Goal: Task Accomplishment & Management: Complete application form

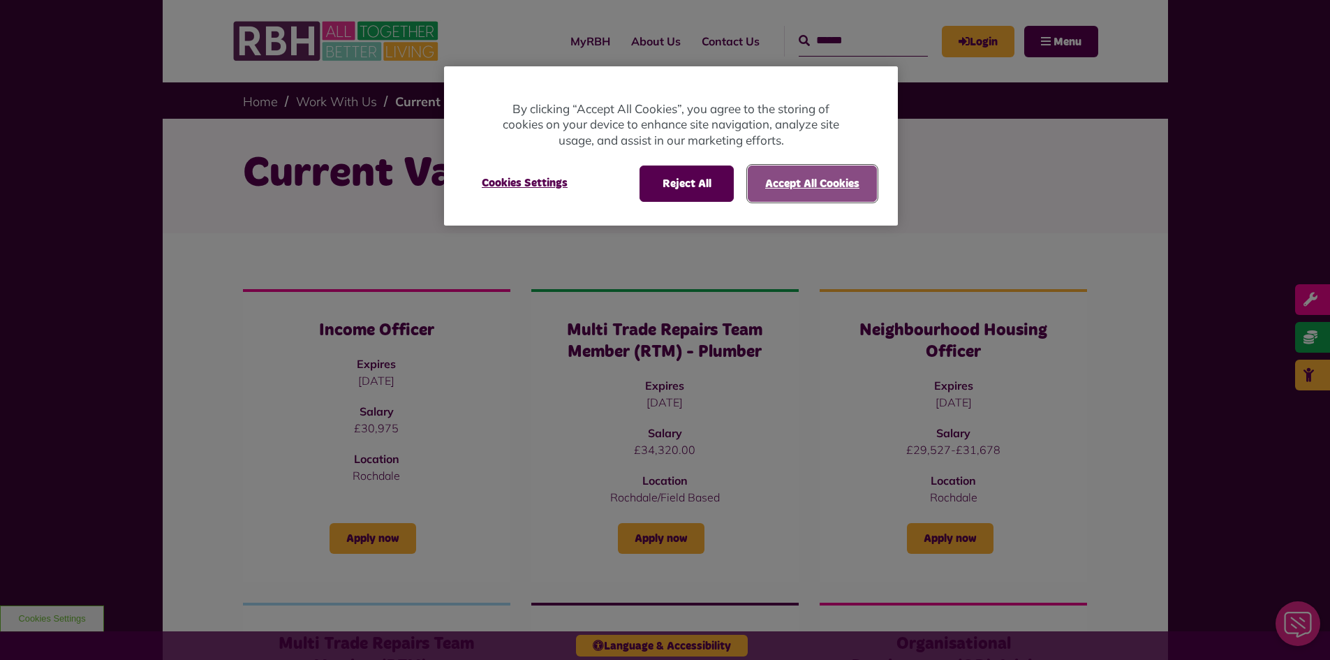
click at [805, 191] on button "Accept All Cookies" at bounding box center [812, 183] width 129 height 36
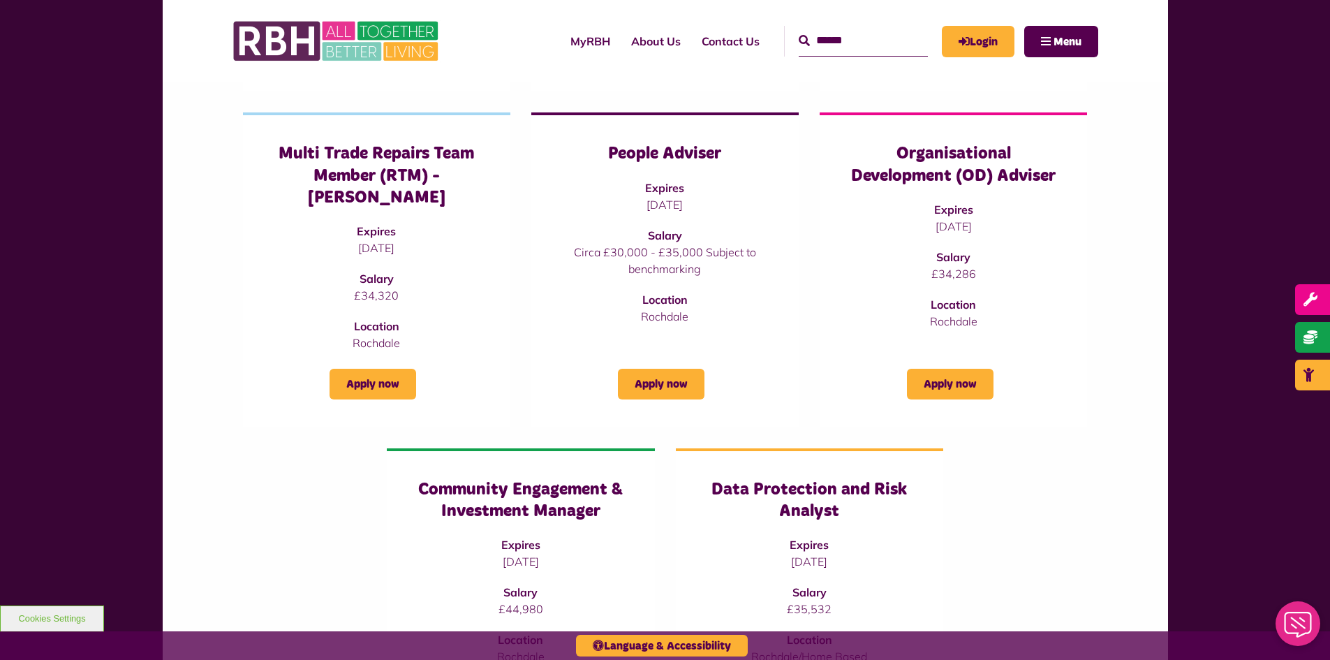
scroll to position [489, 0]
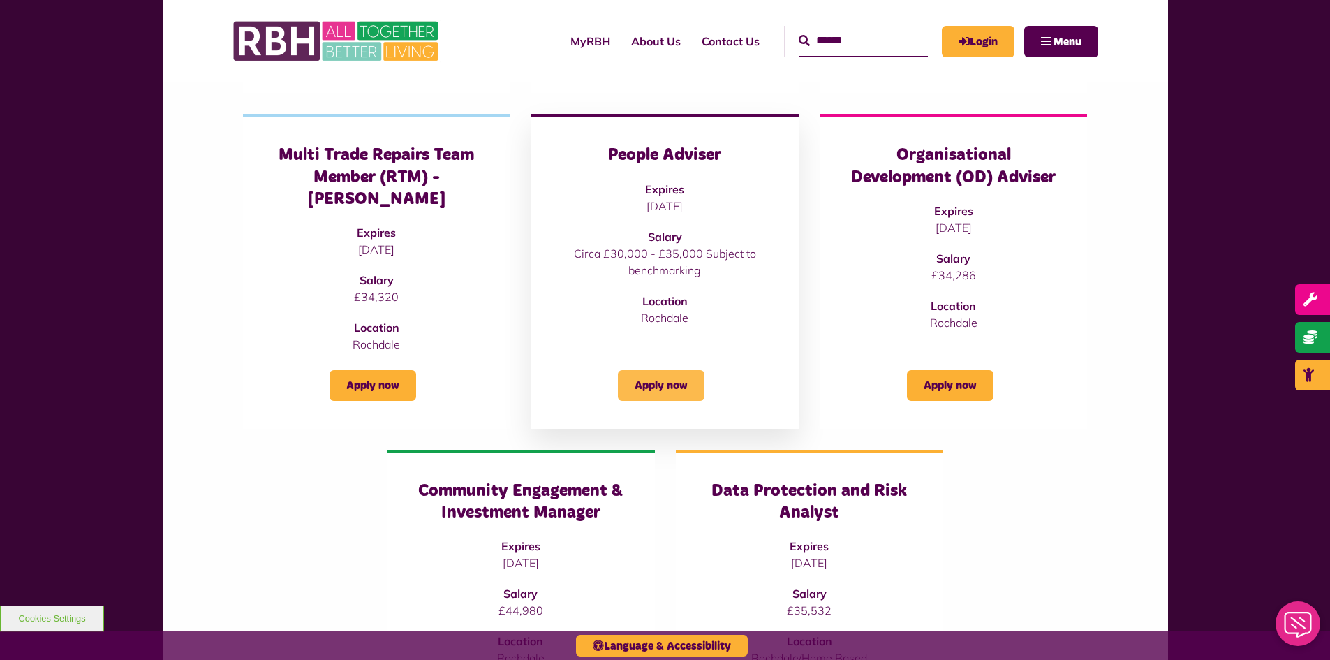
click at [682, 370] on link "Apply now" at bounding box center [661, 385] width 87 height 31
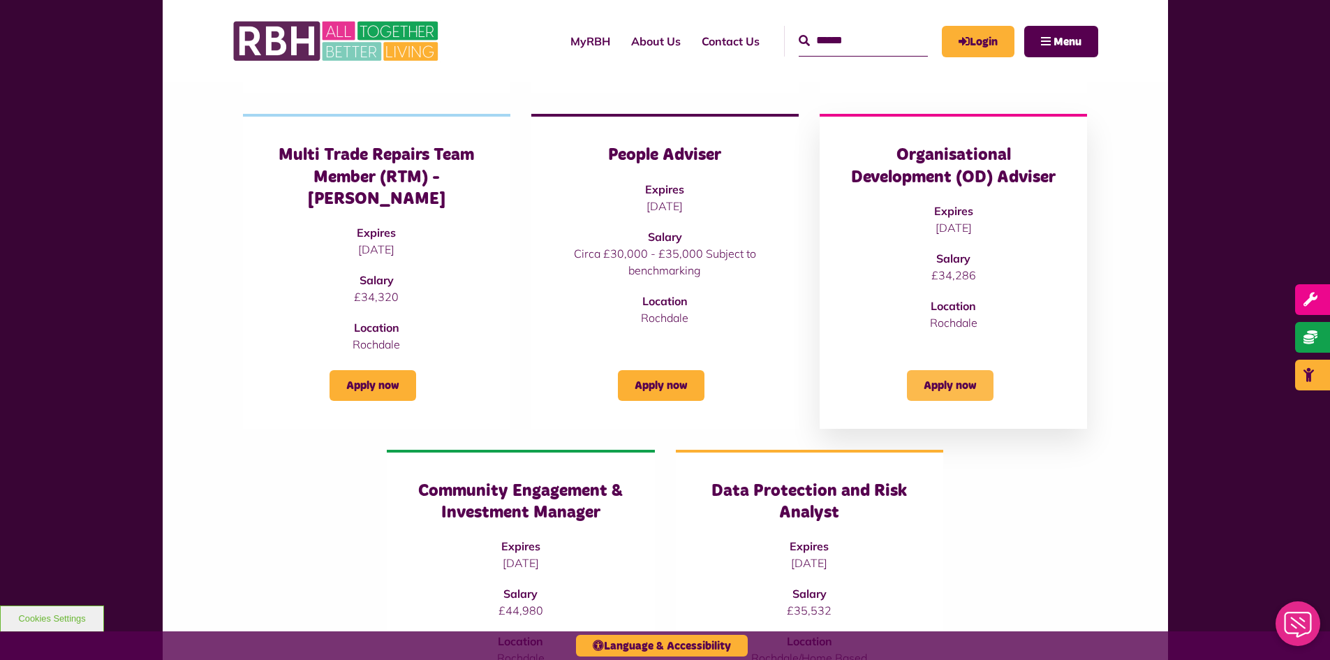
click at [975, 370] on link "Apply now" at bounding box center [950, 385] width 87 height 31
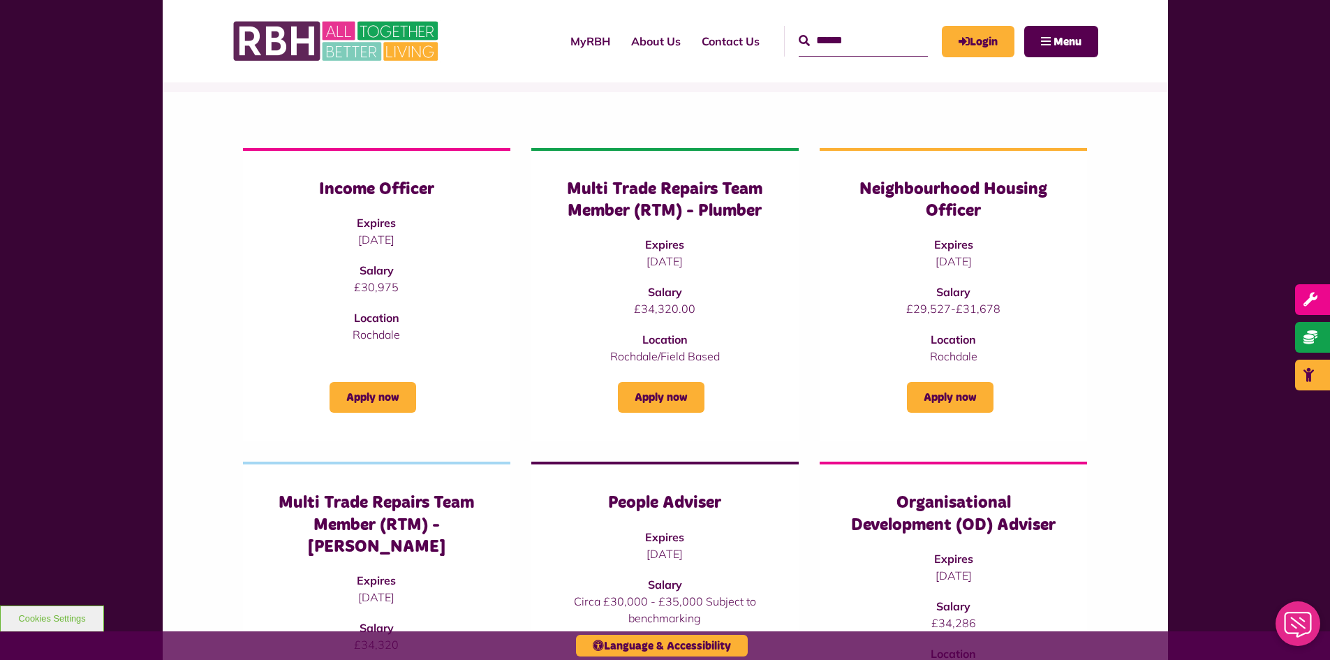
scroll to position [140, 0]
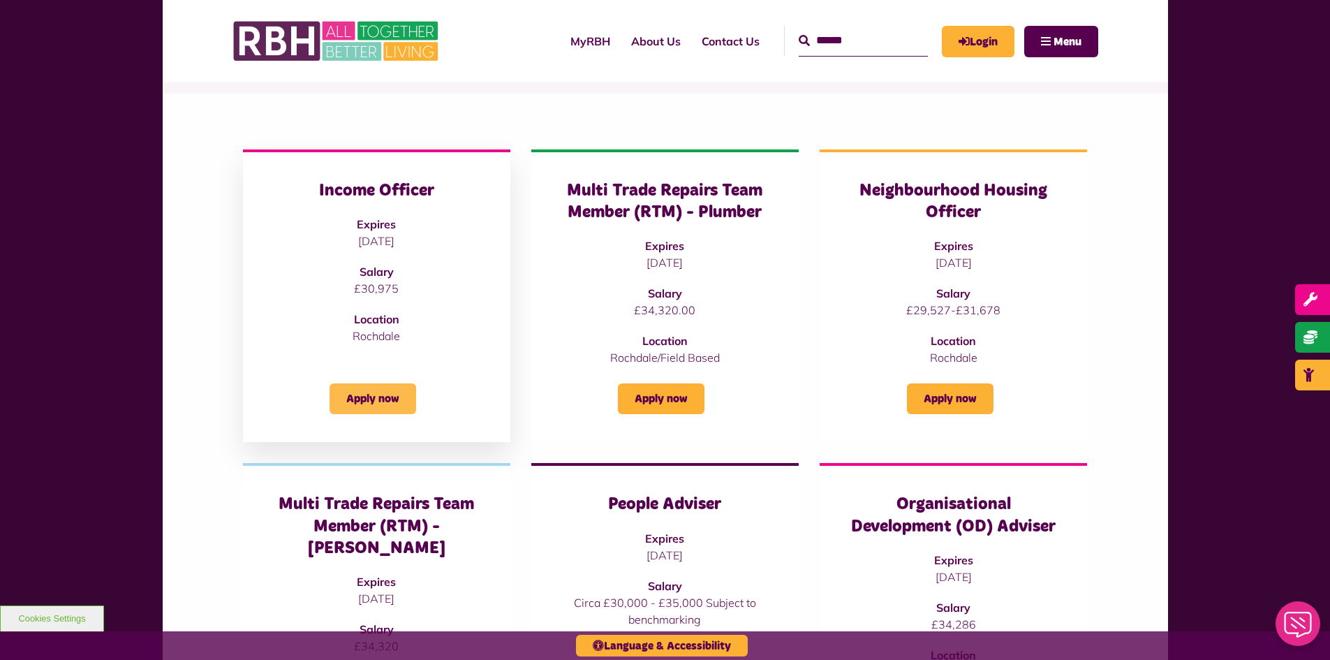
click at [399, 404] on link "Apply now" at bounding box center [373, 398] width 87 height 31
click at [944, 404] on link "Apply now" at bounding box center [950, 398] width 87 height 31
